Goal: Information Seeking & Learning: Learn about a topic

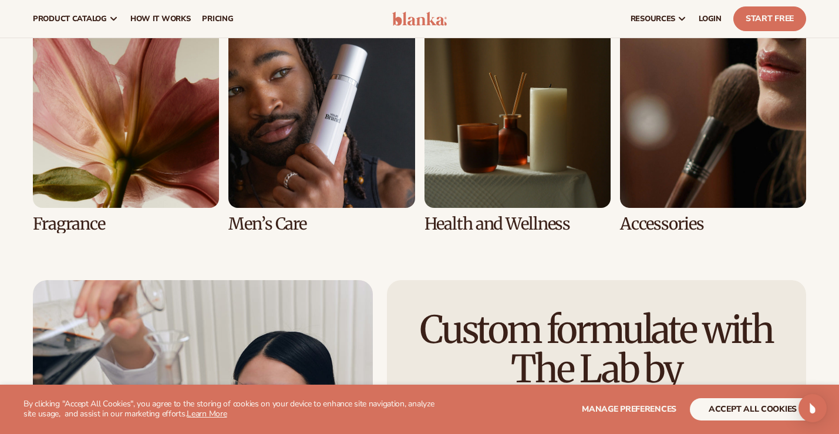
scroll to position [2492, 0]
click at [304, 115] on link "6 / 8" at bounding box center [321, 127] width 186 height 211
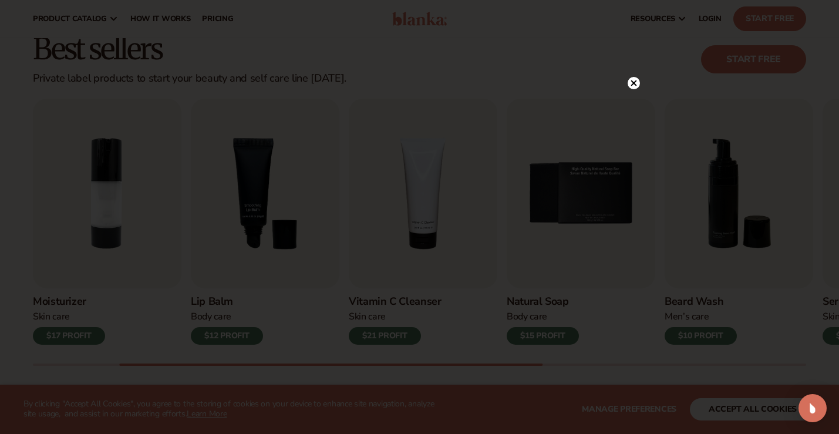
scroll to position [312, 0]
click at [629, 80] on circle at bounding box center [634, 83] width 12 height 12
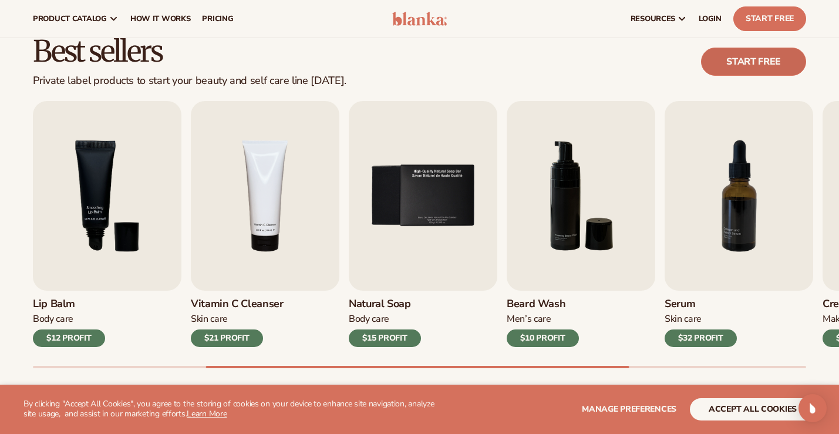
click at [736, 56] on link "Start free" at bounding box center [753, 62] width 105 height 28
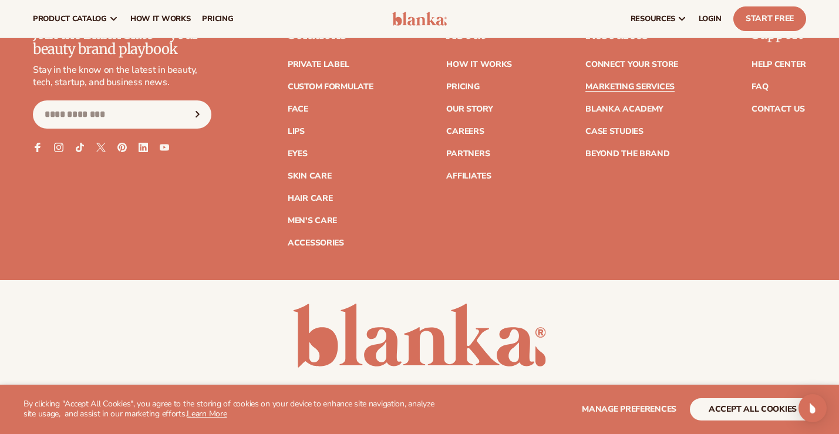
scroll to position [2665, 0]
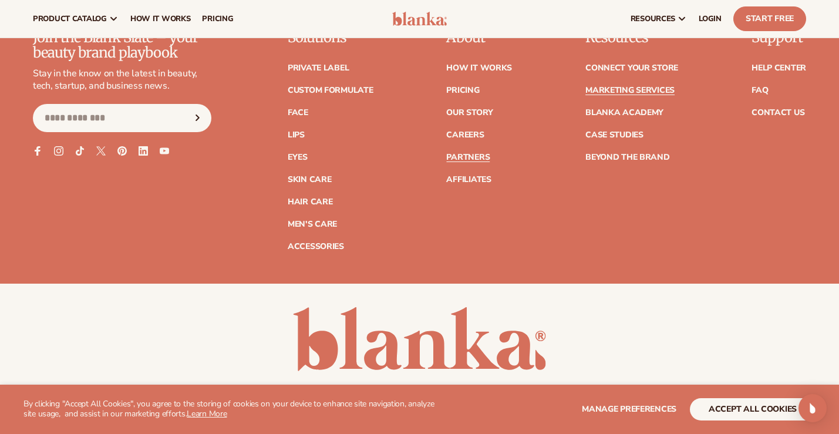
click at [477, 153] on link "Partners" at bounding box center [467, 157] width 43 height 8
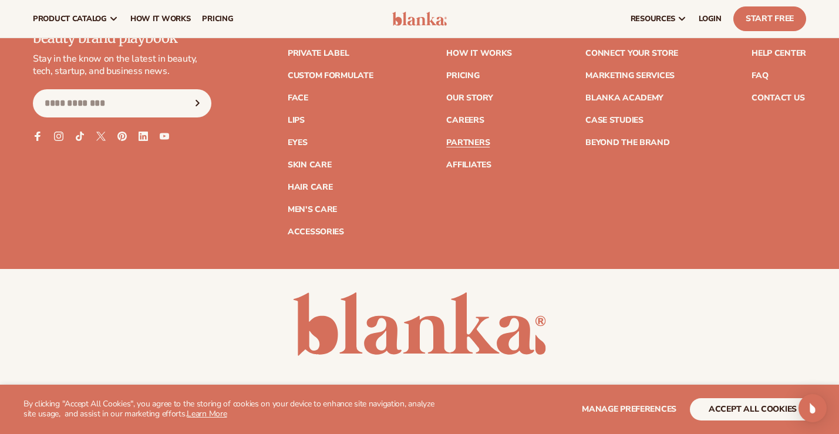
scroll to position [2142, 0]
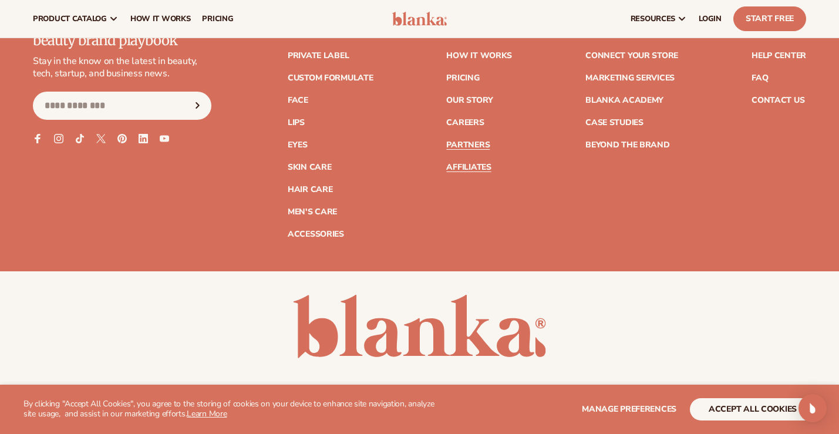
click at [476, 163] on link "Affiliates" at bounding box center [468, 167] width 45 height 8
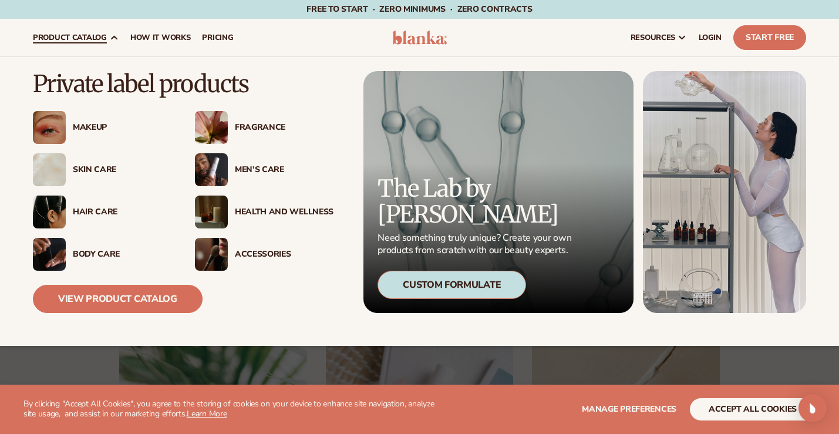
click at [85, 123] on div "Makeup" at bounding box center [122, 128] width 99 height 10
